Goal: Task Accomplishment & Management: Complete application form

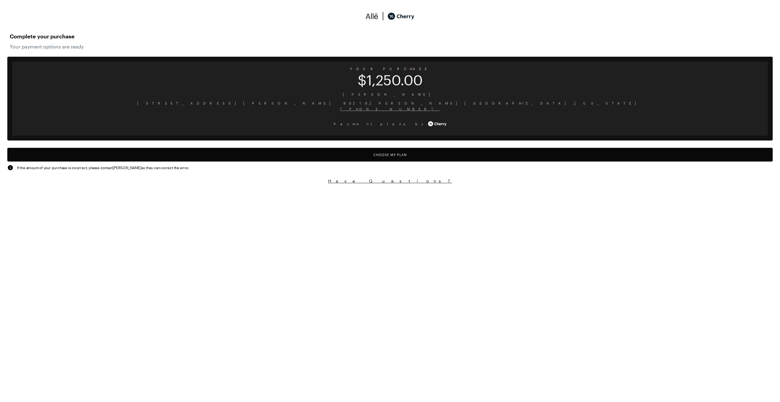
click at [417, 156] on button "Choose My Plan" at bounding box center [390, 155] width 766 height 14
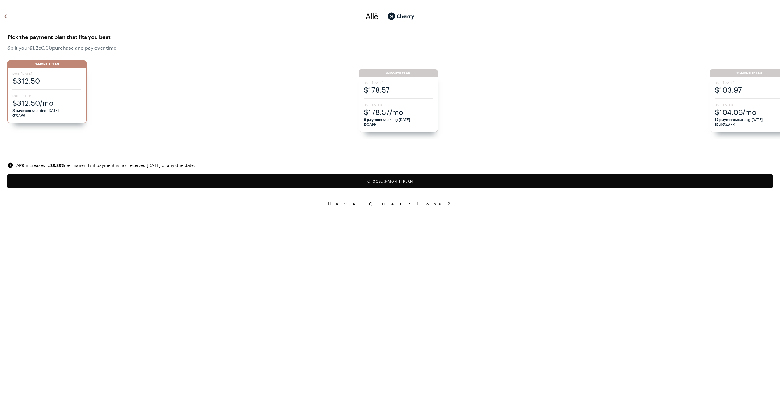
click at [733, 107] on span "$104.06/mo" at bounding box center [749, 112] width 69 height 10
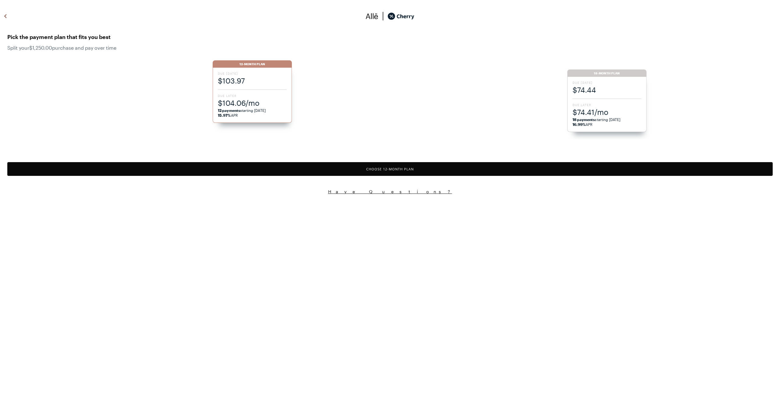
click at [560, 171] on button "Choose 12 -Month Plan" at bounding box center [390, 169] width 766 height 14
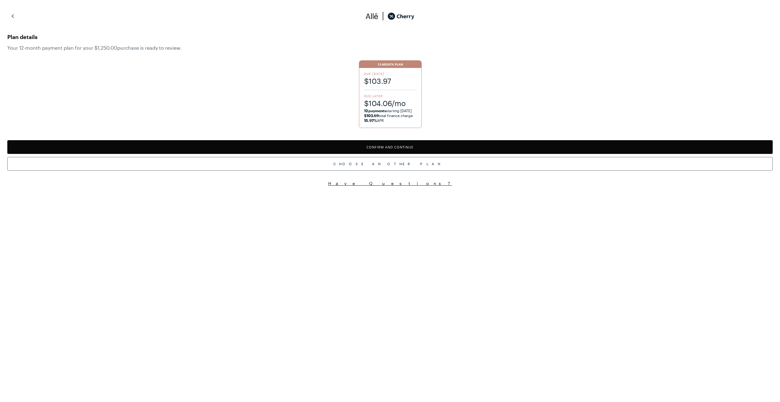
click at [454, 144] on button "Confirm and Continue" at bounding box center [390, 147] width 766 height 14
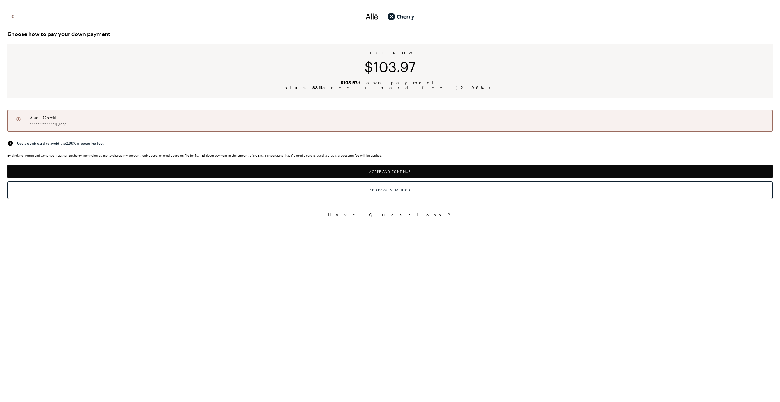
click at [412, 169] on button "Agree and Continue" at bounding box center [390, 172] width 766 height 14
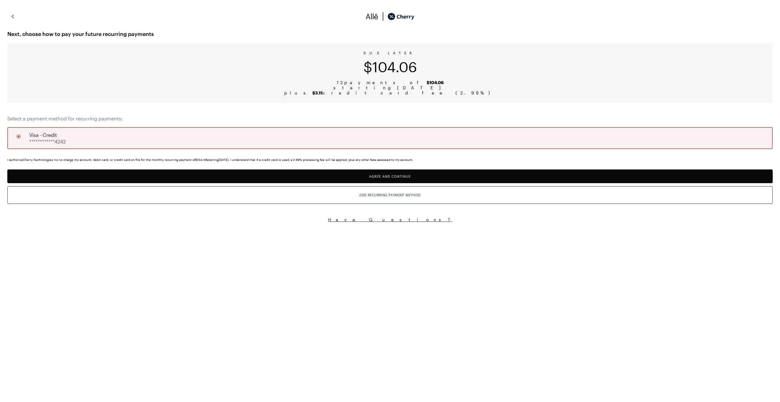
click at [424, 175] on button "Agree and Continue" at bounding box center [390, 176] width 766 height 14
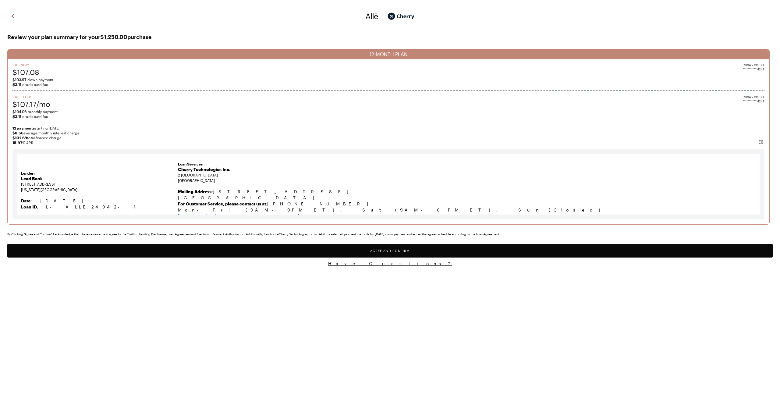
click at [414, 250] on button "Agree and Confirm" at bounding box center [390, 251] width 766 height 14
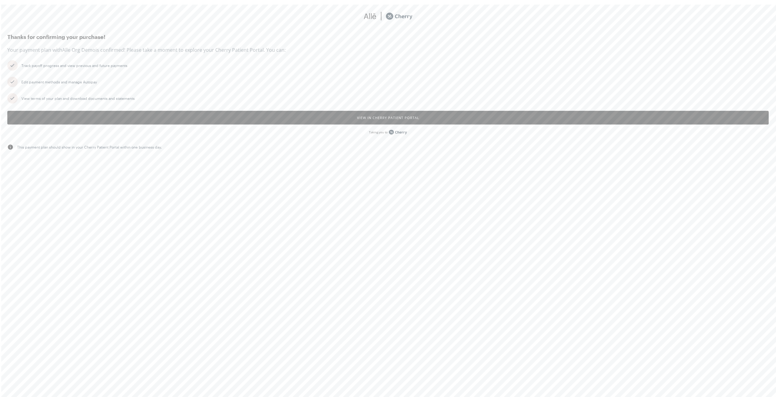
click at [464, 120] on button "View in Cherry patient portal" at bounding box center [387, 118] width 761 height 14
